Goal: Transaction & Acquisition: Purchase product/service

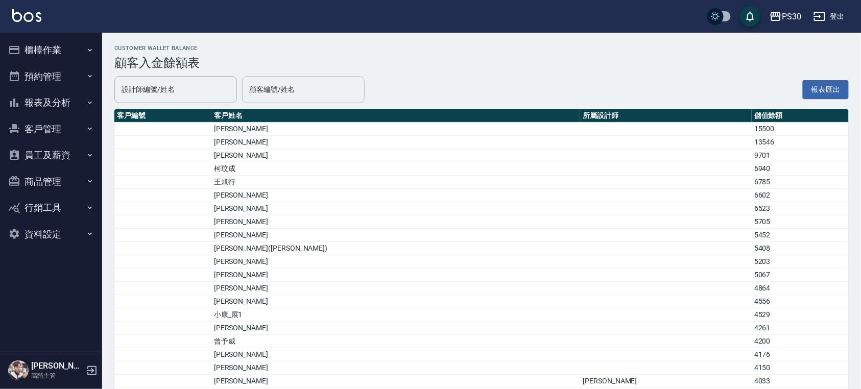
click at [330, 97] on input "顧客編號/姓名" at bounding box center [303, 90] width 113 height 18
type input "ˋ"
type input "5"
type input "張"
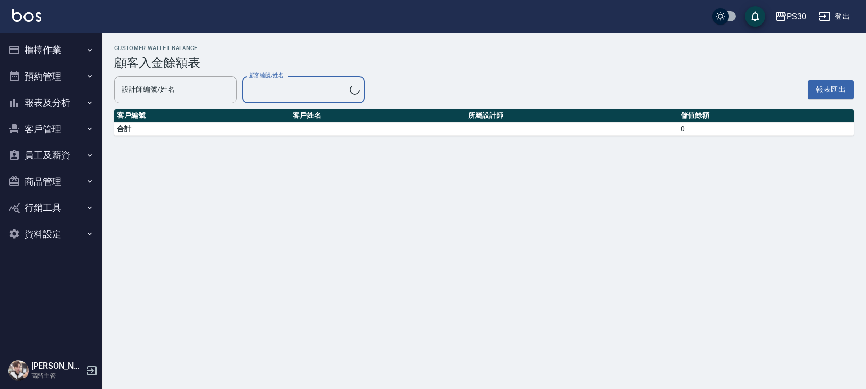
type input "[PERSON_NAME]/0930711475/"
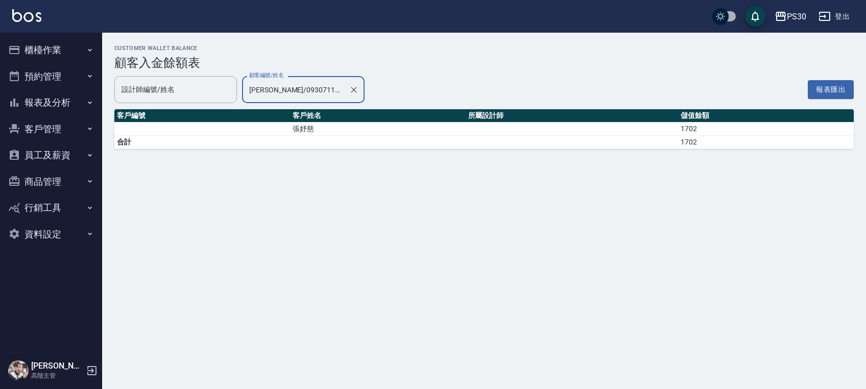
click at [313, 98] on input "[PERSON_NAME]/0930711475/" at bounding box center [296, 90] width 98 height 18
click at [349, 86] on icon "Clear" at bounding box center [354, 90] width 10 height 10
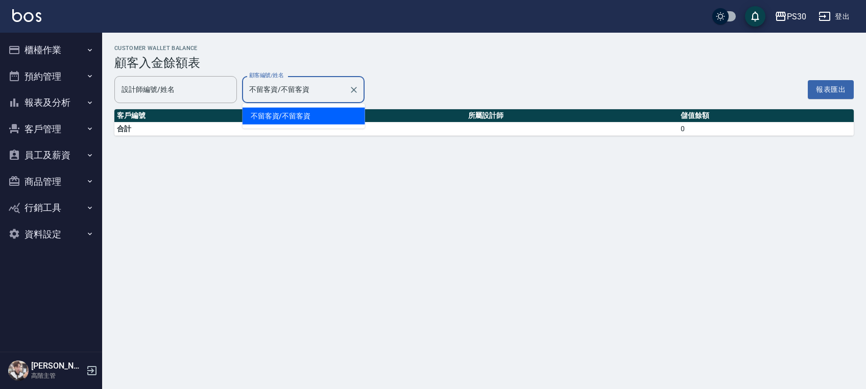
click at [304, 92] on input "不留客資/不留客資" at bounding box center [296, 90] width 98 height 18
type input "不留客資/不留客"
click at [355, 92] on icon "Clear" at bounding box center [354, 90] width 10 height 10
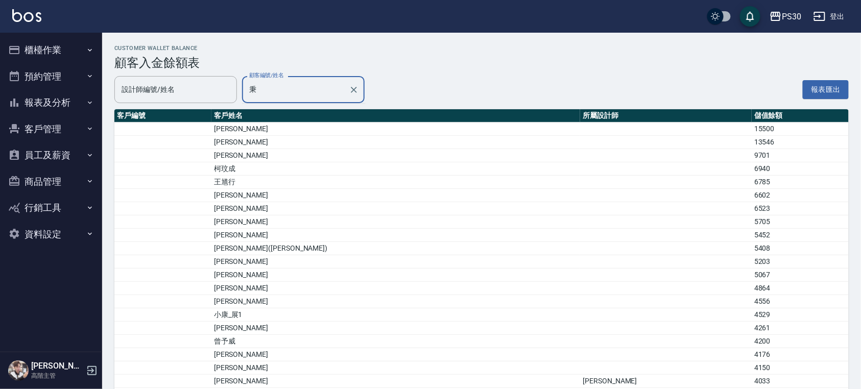
type input "[PERSON_NAME]/0968652852"
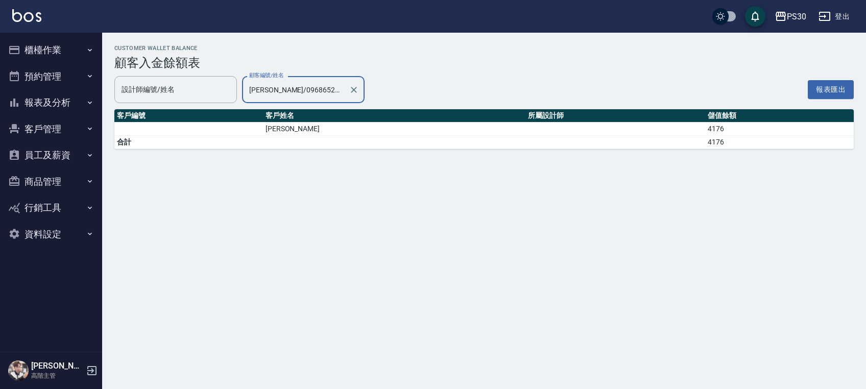
drag, startPoint x: 394, startPoint y: 174, endPoint x: 401, endPoint y: 159, distance: 16.4
click at [395, 174] on div "Customer Wallet Balance 顧客入金餘額表 設計師編號/姓名 設計師編號/姓名 顧客編號/姓名 [PERSON_NAME]/0968652…" at bounding box center [433, 194] width 866 height 389
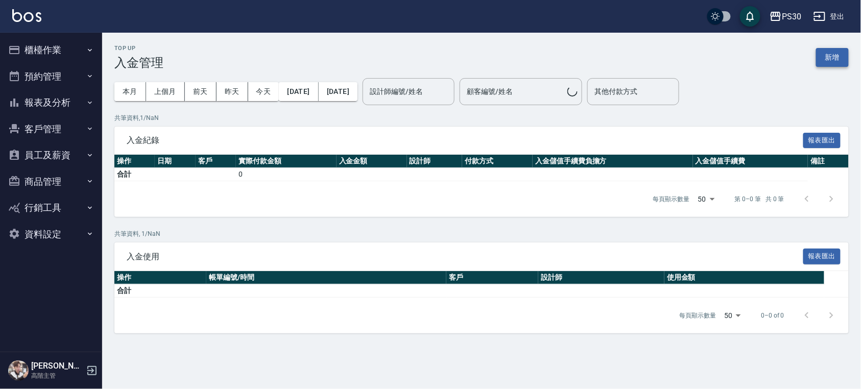
click at [833, 51] on button "新增" at bounding box center [832, 57] width 33 height 19
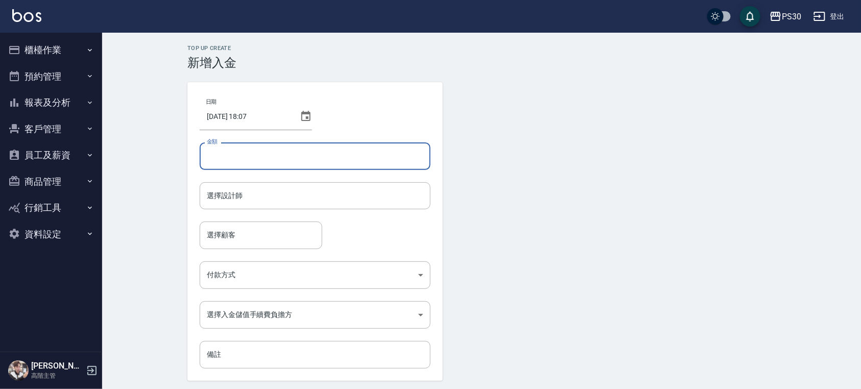
click at [253, 152] on input "金額" at bounding box center [315, 156] width 231 height 28
click at [256, 156] on input "金額" at bounding box center [315, 156] width 231 height 28
click at [160, 192] on div "Top Up Create 新增入金 日期 2025/10/15 18:07 金額 金額 選擇設計師 選擇設計師 選擇顧客 選擇顧客 付款方式 ​ 付款方式 …" at bounding box center [481, 228] width 759 height 391
click at [227, 160] on input "金額" at bounding box center [315, 156] width 231 height 28
type input "-2987"
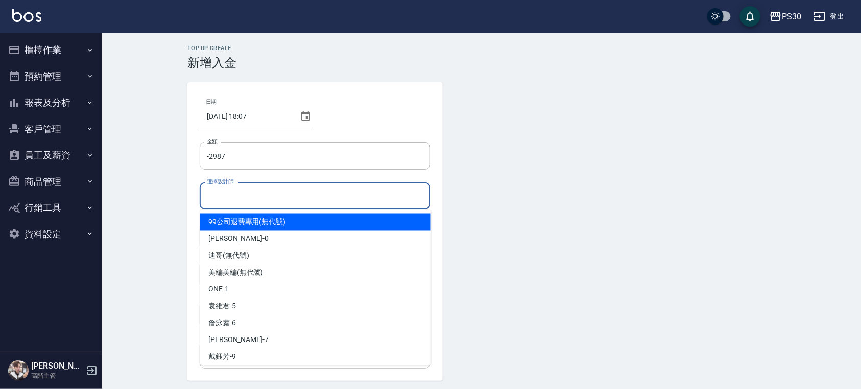
click at [239, 204] on input "選擇設計師" at bounding box center [315, 196] width 222 height 18
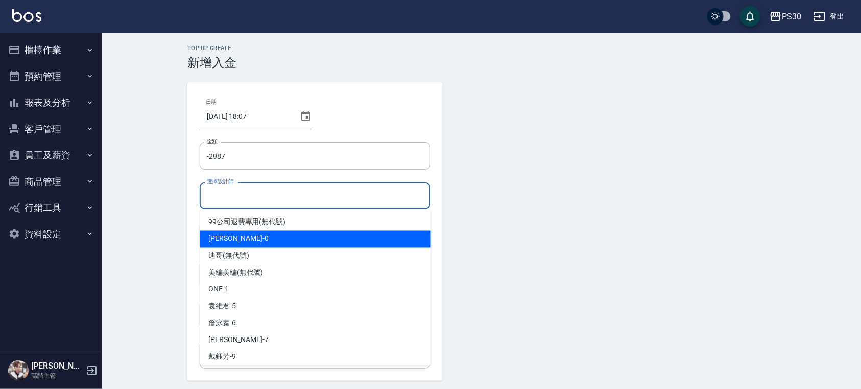
click at [255, 237] on div "廖金城 -0" at bounding box center [315, 239] width 231 height 17
type input "廖金城-0"
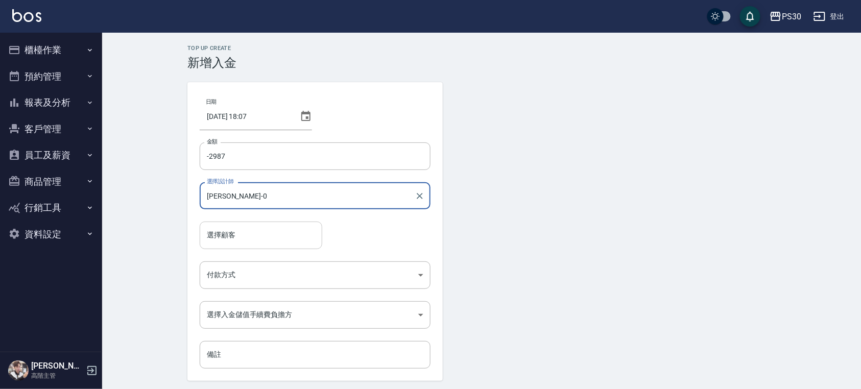
click at [247, 245] on div "選擇顧客" at bounding box center [261, 235] width 123 height 27
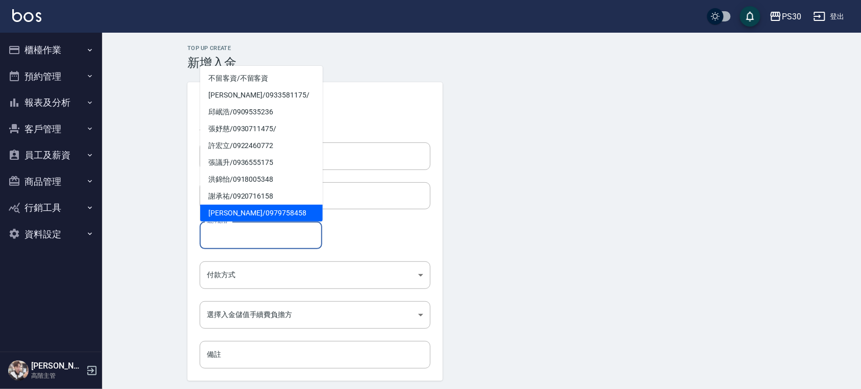
click at [264, 235] on input "選擇顧客" at bounding box center [260, 235] width 113 height 18
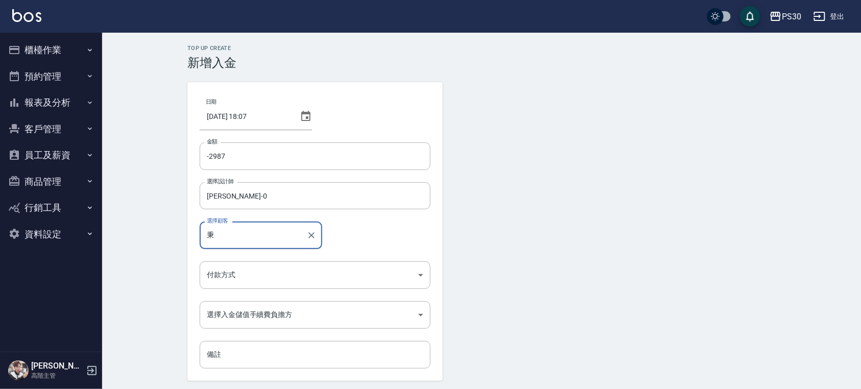
type input "[PERSON_NAME]/0968652852"
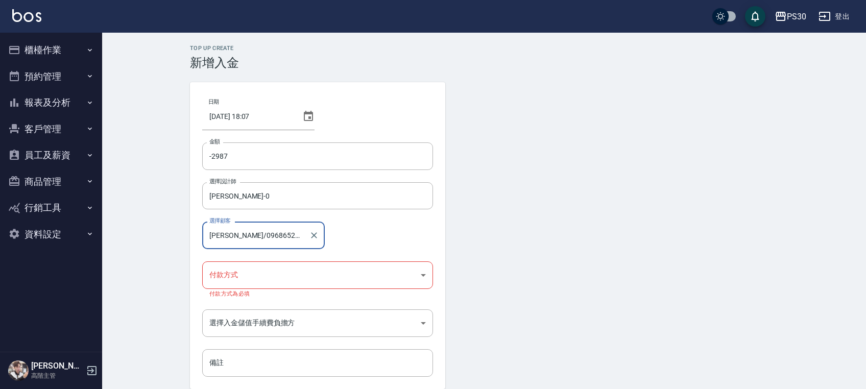
click at [250, 271] on body "PS30 登出 櫃檯作業 打帳單 帳單列表 掛單列表 座位開單 營業儀表板 現金收支登錄 高階收支登錄 材料自購登錄 每日結帳 排班表 現場電腦打卡 掃碼打卡…" at bounding box center [433, 216] width 866 height 432
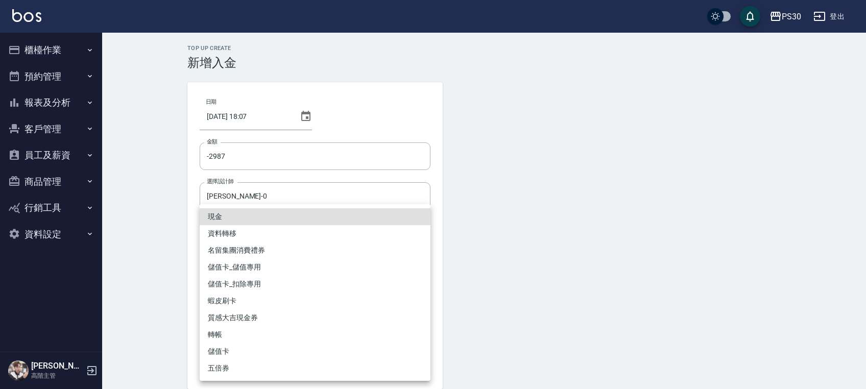
click at [254, 283] on li "儲值卡_扣除專用" at bounding box center [315, 284] width 231 height 17
type input "儲值卡_扣除專用"
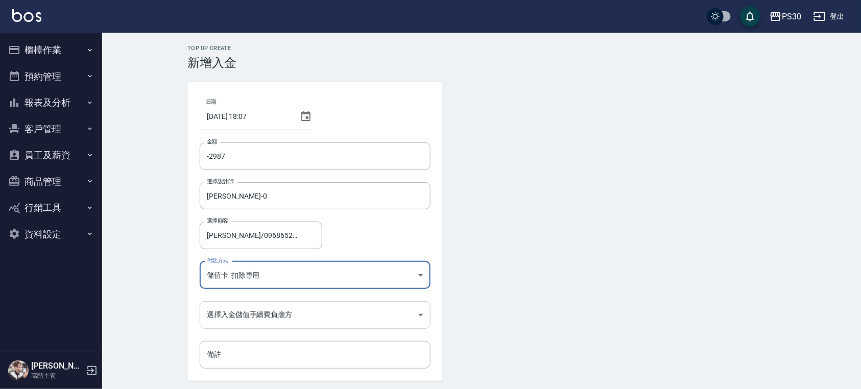
click at [251, 317] on body "PS30 登出 櫃檯作業 打帳單 帳單列表 掛單列表 座位開單 營業儀表板 現金收支登錄 高階收支登錄 材料自購登錄 每日結帳 排班表 現場電腦打卡 掃碼打卡…" at bounding box center [430, 212] width 861 height 424
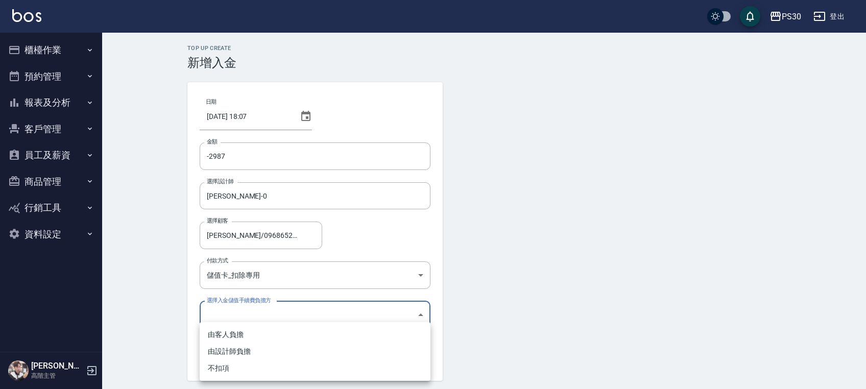
click at [229, 364] on li "不扣項" at bounding box center [315, 368] width 231 height 17
type input "WITHOUTHANDLINGFEE"
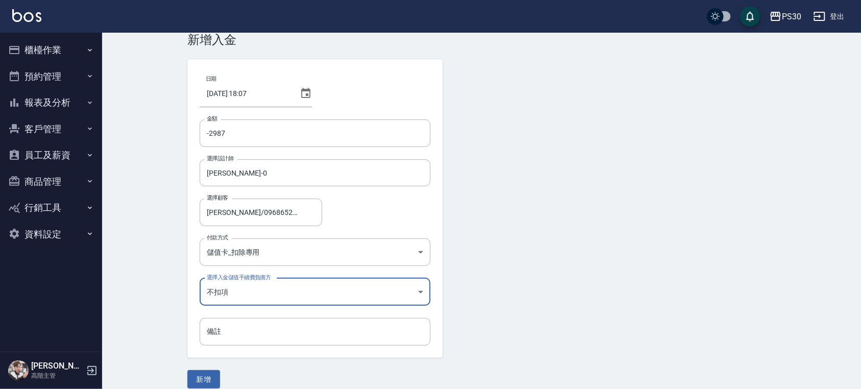
scroll to position [35, 0]
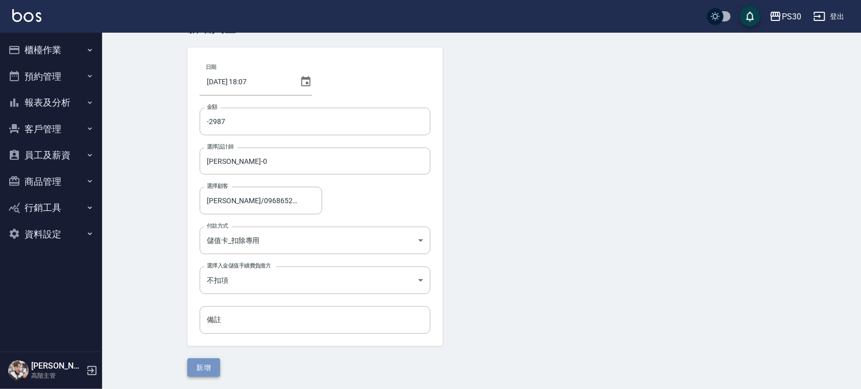
click at [207, 358] on button "新增" at bounding box center [203, 367] width 33 height 19
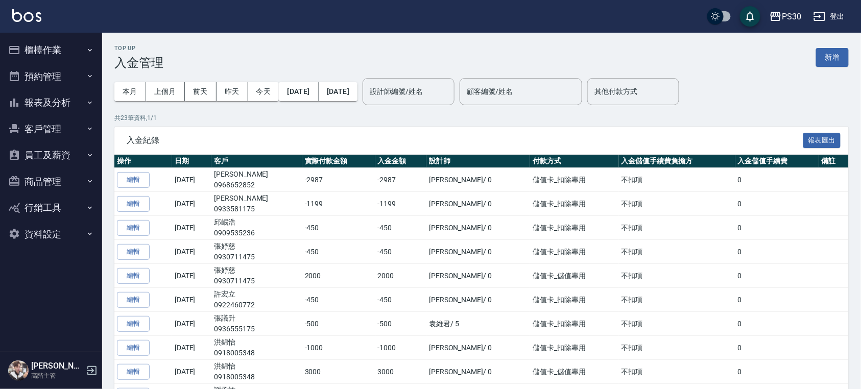
click at [65, 111] on button "報表及分析" at bounding box center [51, 102] width 94 height 27
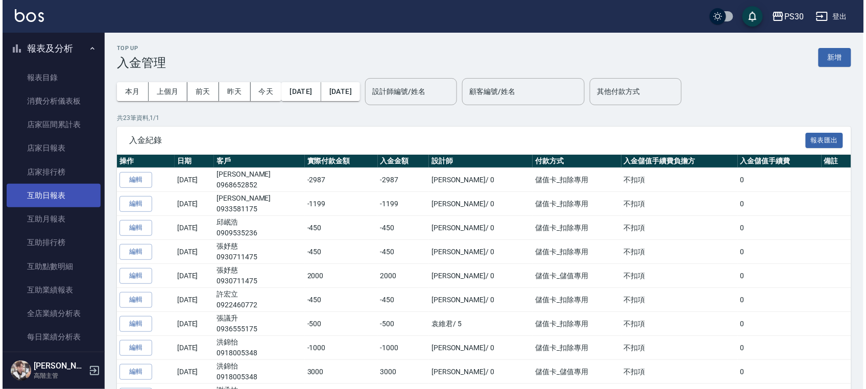
scroll to position [136, 0]
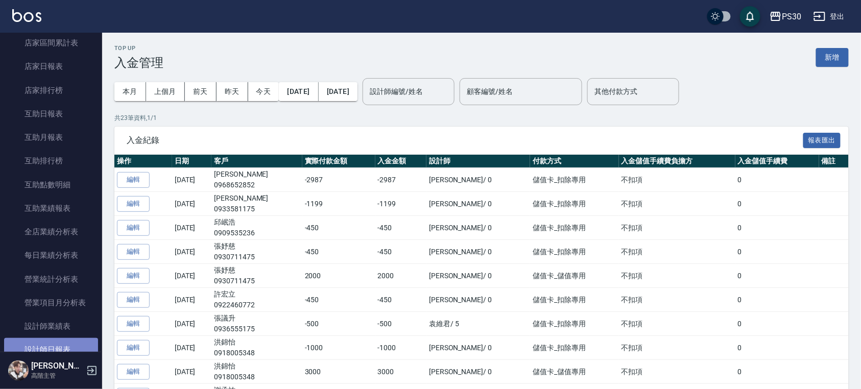
click at [52, 342] on link "設計師日報表" at bounding box center [51, 349] width 94 height 23
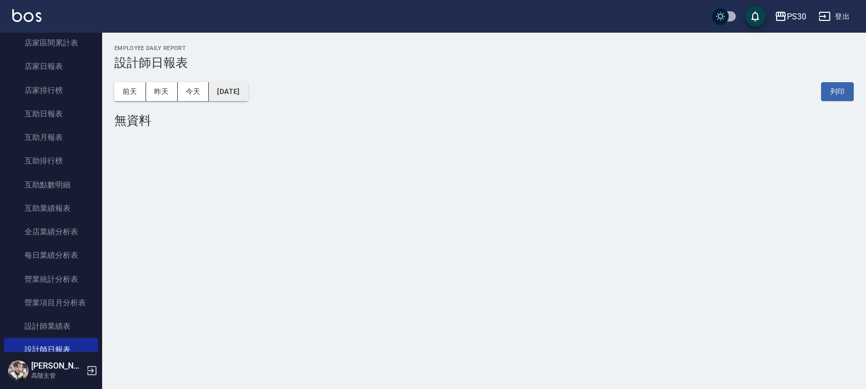
click at [248, 94] on button "2025/10/15" at bounding box center [228, 91] width 39 height 19
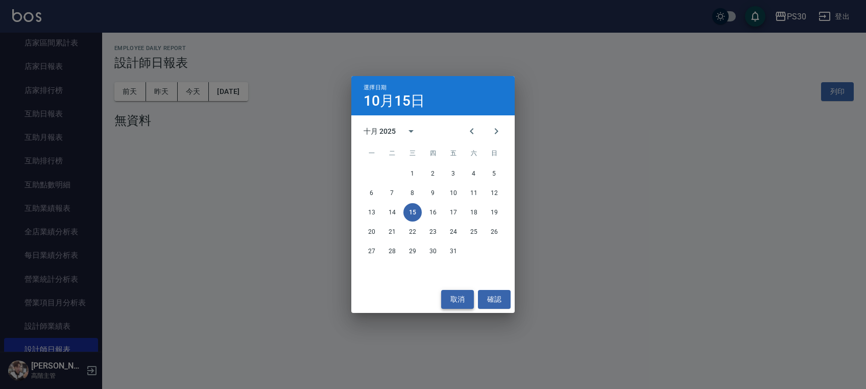
click at [446, 295] on button "取消" at bounding box center [457, 299] width 33 height 19
